Goal: Information Seeking & Learning: Learn about a topic

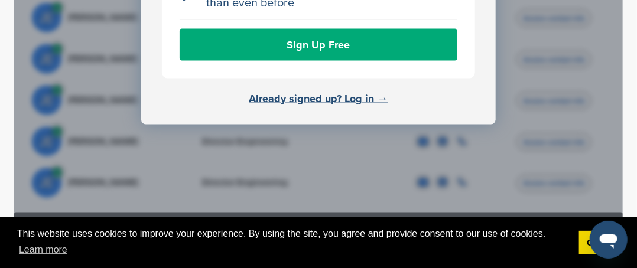
scroll to position [709, 0]
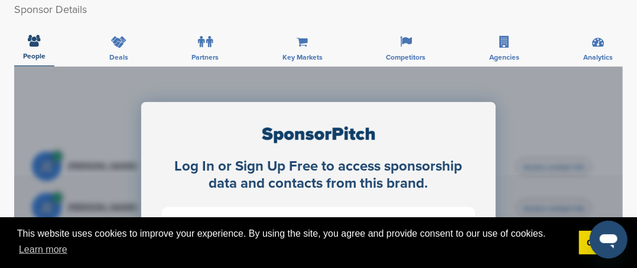
scroll to position [296, 0]
